Goal: Obtain resource: Download file/media

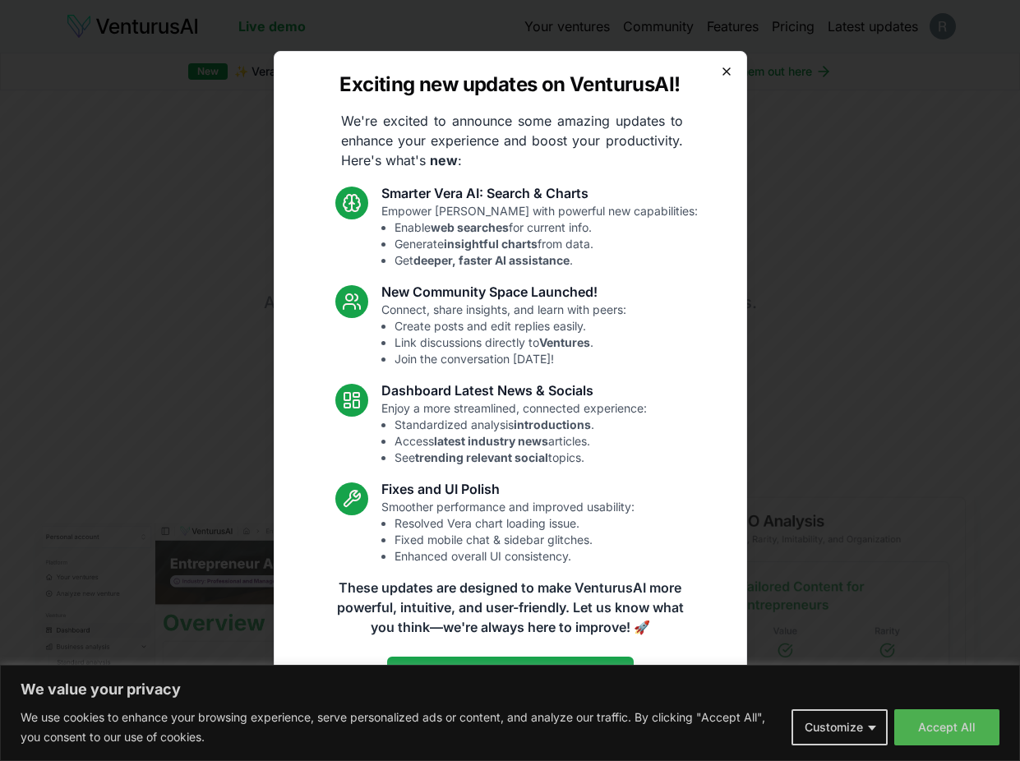
click at [725, 69] on icon "button" at bounding box center [726, 71] width 13 height 13
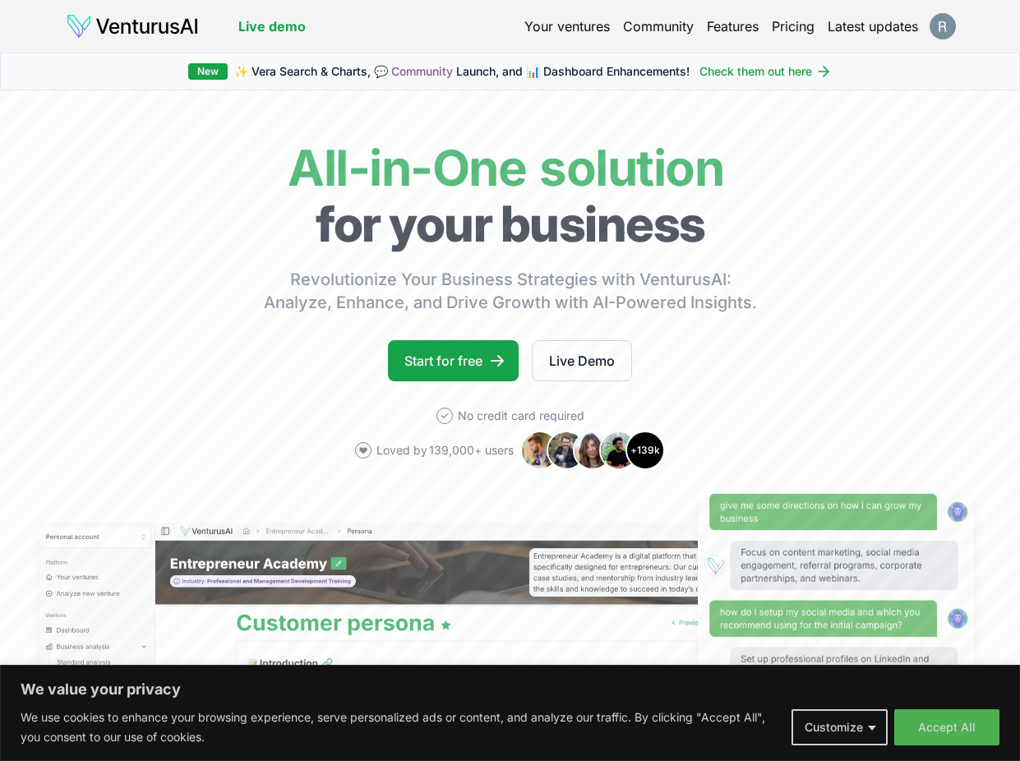
click at [543, 35] on link "Your ventures" at bounding box center [567, 26] width 85 height 20
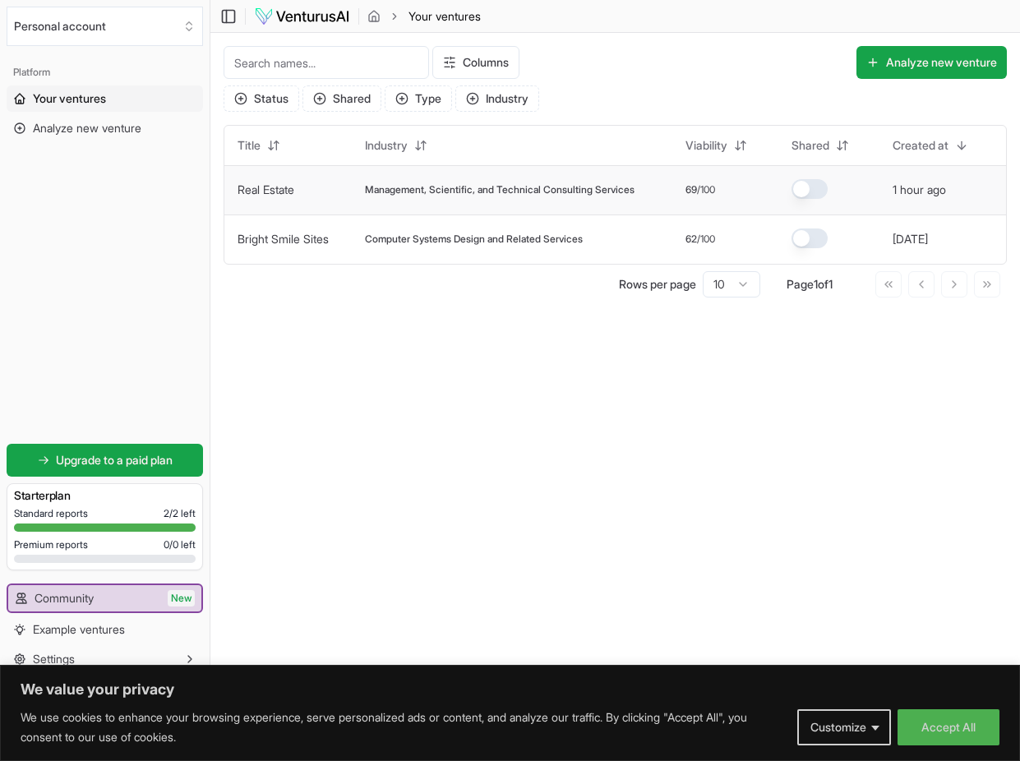
click at [552, 200] on td "Management, Scientific, and Technical Consulting Services" at bounding box center [512, 189] width 321 height 49
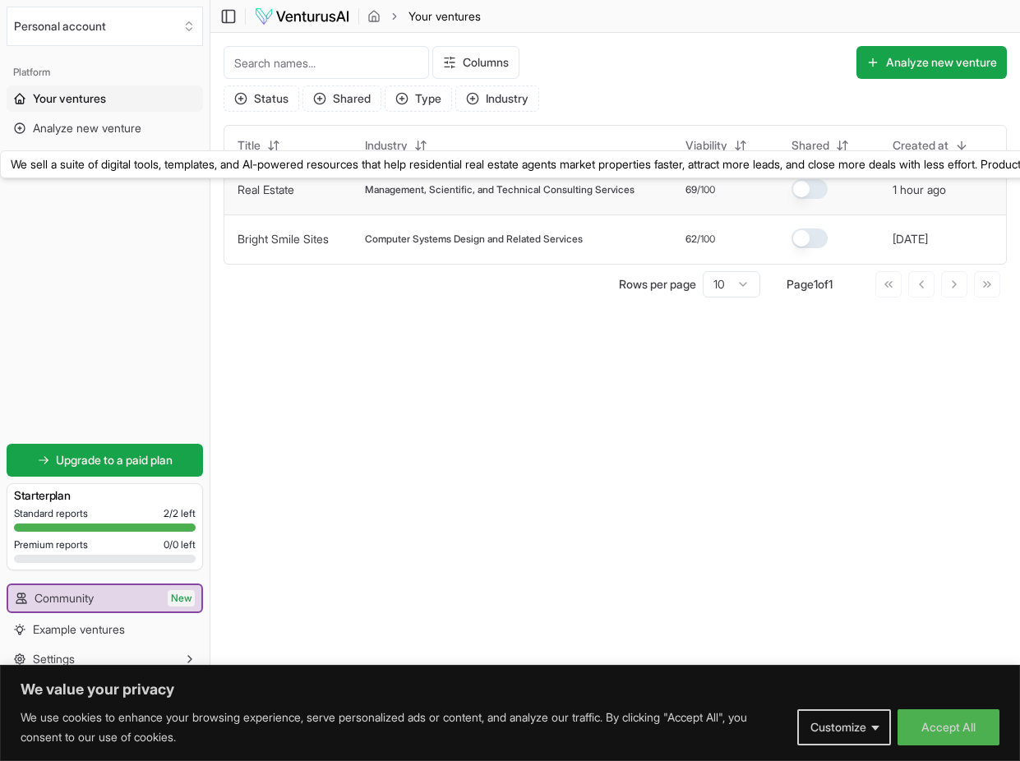
click at [272, 187] on link "Real Estate" at bounding box center [266, 190] width 57 height 14
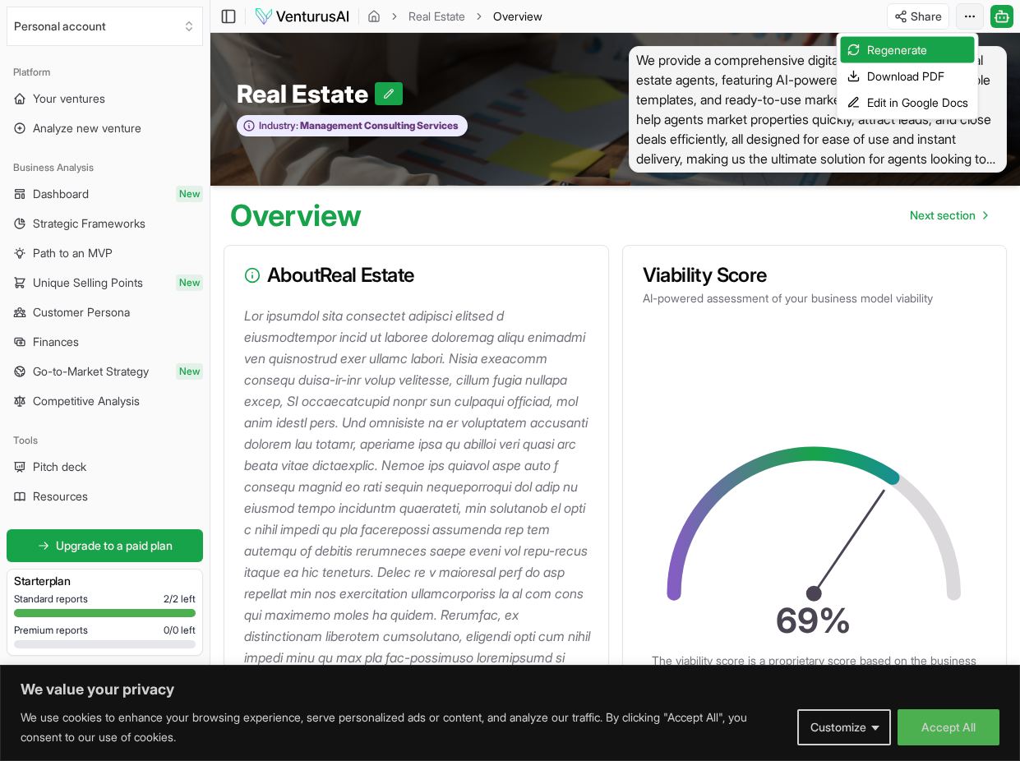
click at [968, 21] on html "We value your privacy We use cookies to enhance your browsing experience, serve…" at bounding box center [510, 380] width 1020 height 761
click at [907, 78] on div "Download PDF" at bounding box center [908, 76] width 134 height 26
